Goal: Find specific page/section: Find specific page/section

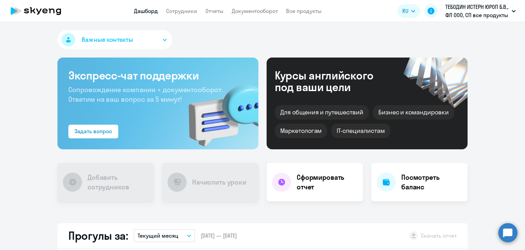
click at [190, 15] on app-menu-item-link "Сотрудники" at bounding box center [181, 11] width 31 height 9
click at [188, 11] on link "Сотрудники" at bounding box center [181, 11] width 31 height 7
select select "30"
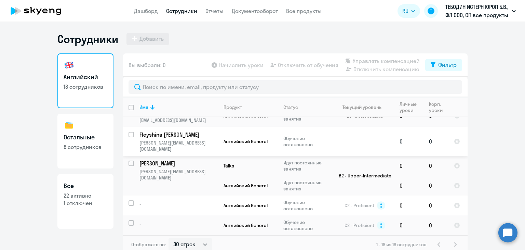
scroll to position [334, 0]
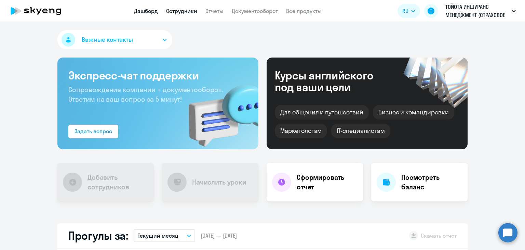
click at [179, 11] on link "Сотрудники" at bounding box center [181, 11] width 31 height 7
select select "30"
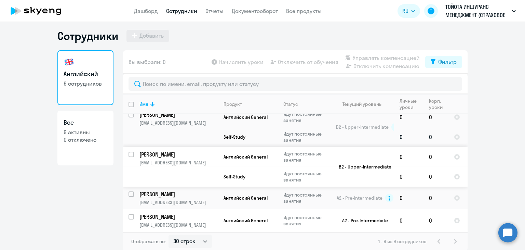
scroll to position [4, 0]
